Goal: Transaction & Acquisition: Book appointment/travel/reservation

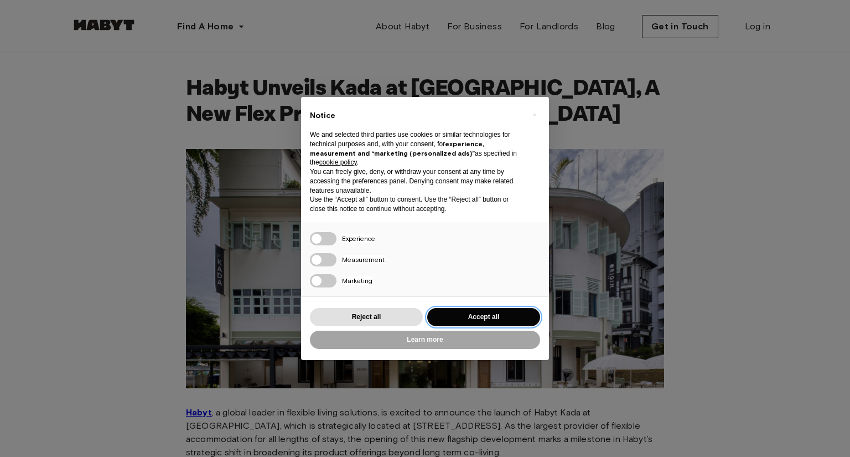
click at [461, 315] on button "Accept all" at bounding box center [483, 317] width 113 height 18
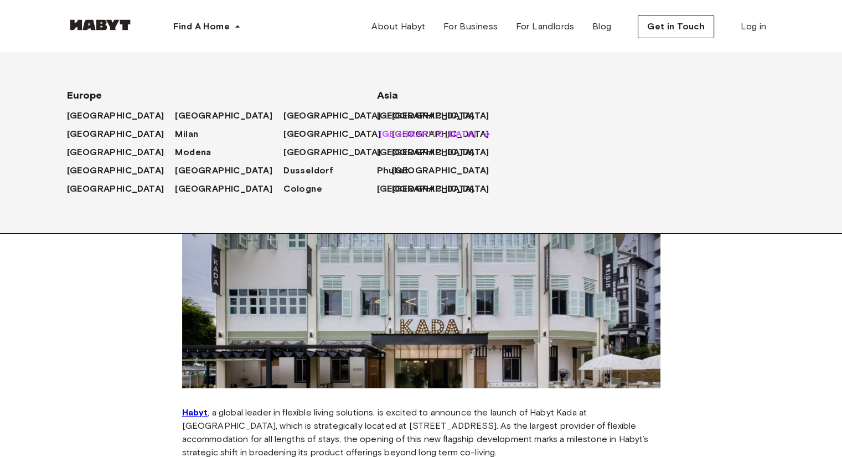
click at [398, 133] on span "[GEOGRAPHIC_DATA]" at bounding box center [427, 133] width 97 height 13
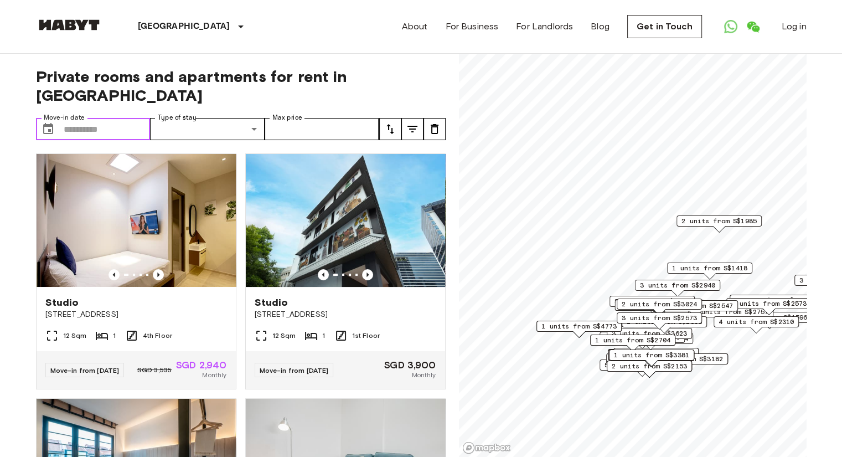
click at [104, 118] on input "Move-in date" at bounding box center [107, 129] width 87 height 22
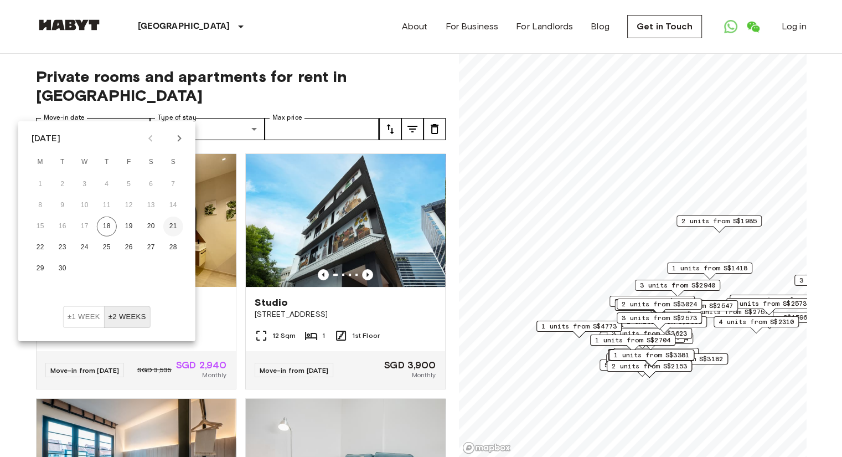
click at [170, 230] on button "21" at bounding box center [173, 226] width 20 height 20
type input "**********"
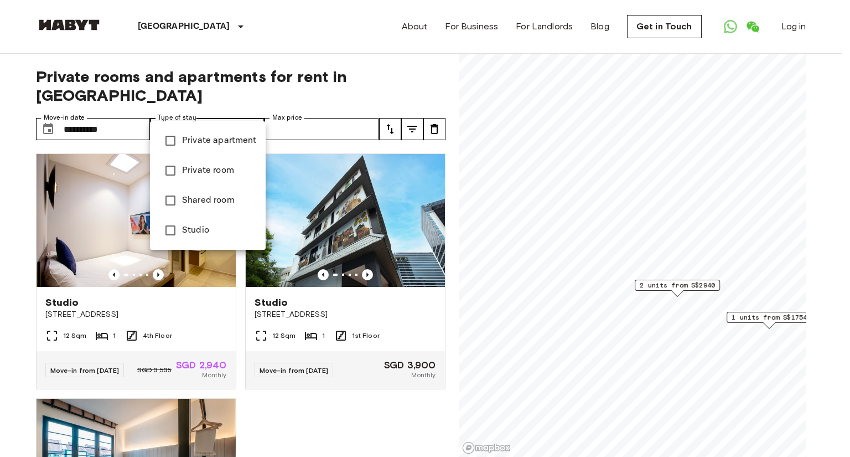
click at [239, 138] on span "Private apartment" at bounding box center [219, 140] width 75 height 13
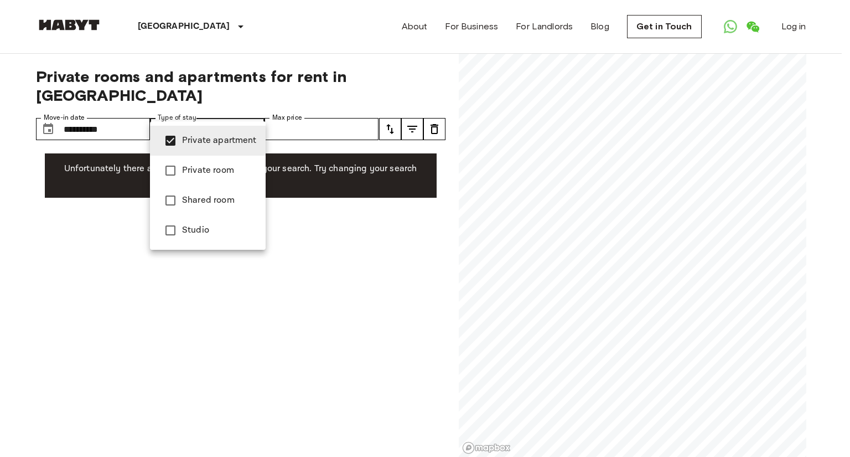
click at [204, 169] on span "Private room" at bounding box center [219, 170] width 75 height 13
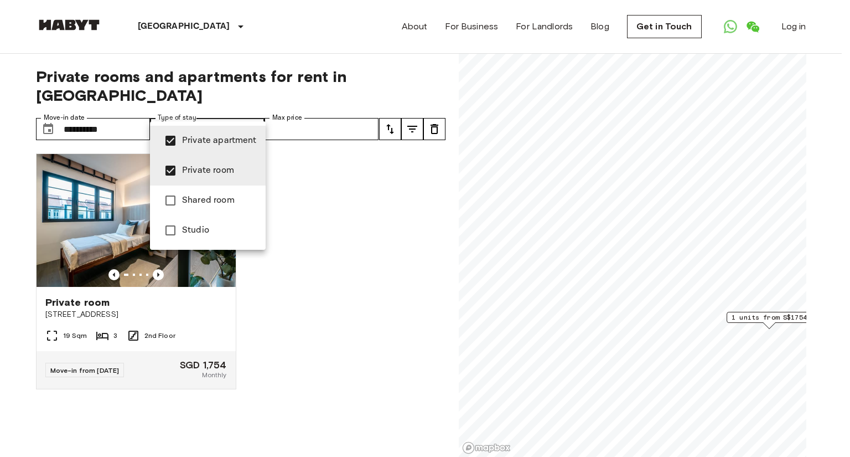
click at [194, 234] on span "Studio" at bounding box center [219, 230] width 75 height 13
type input "**********"
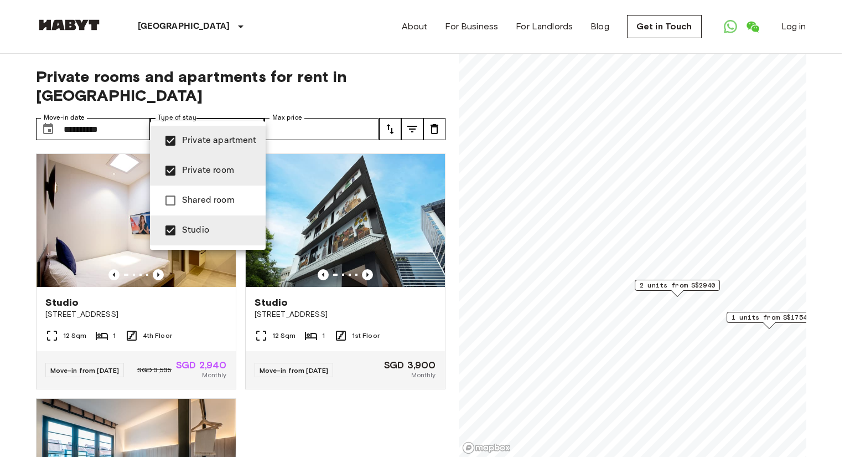
click at [388, 107] on div at bounding box center [425, 228] width 850 height 457
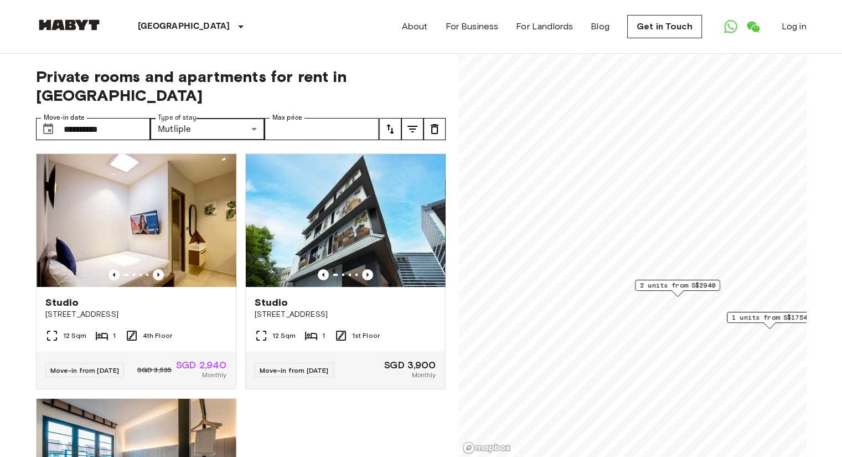
click at [387, 122] on icon "tune" at bounding box center [389, 128] width 13 height 13
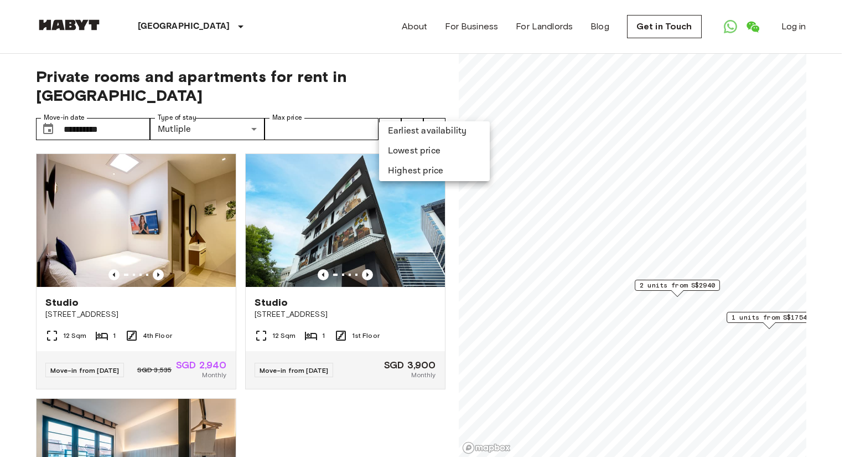
click at [408, 147] on li "Lowest price" at bounding box center [434, 151] width 111 height 20
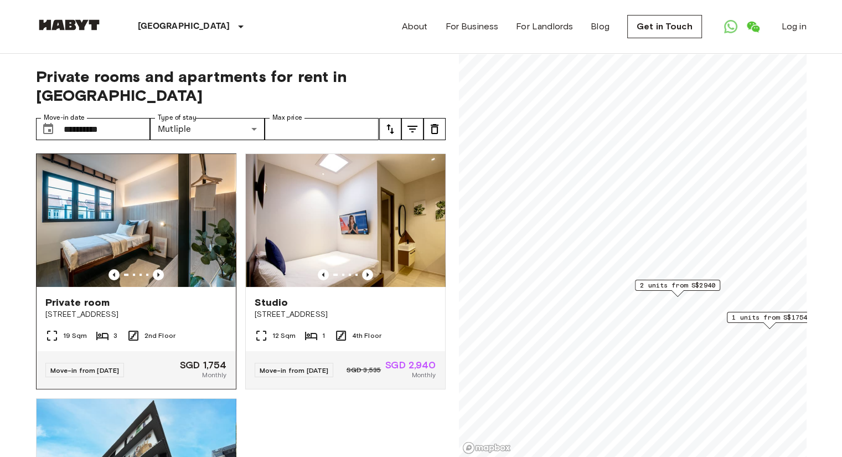
click at [176, 209] on img at bounding box center [136, 220] width 199 height 133
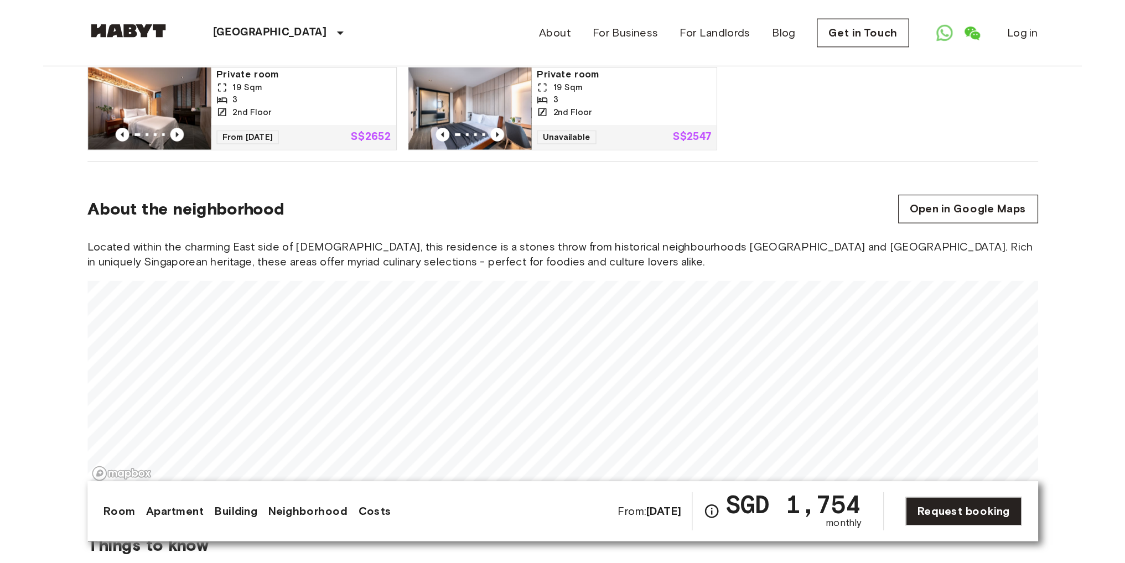
scroll to position [586, 0]
